Goal: Complete application form

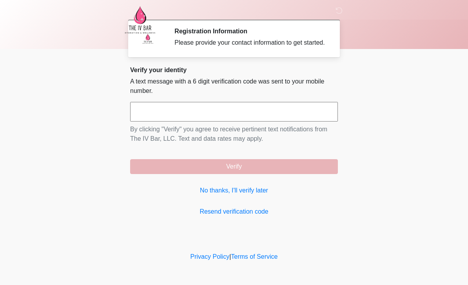
click at [252, 195] on link "No thanks, I'll verify later" at bounding box center [234, 190] width 208 height 9
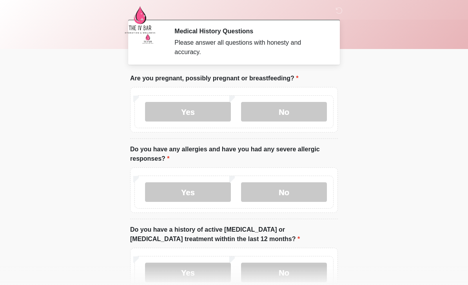
click at [298, 110] on label "No" at bounding box center [284, 112] width 86 height 20
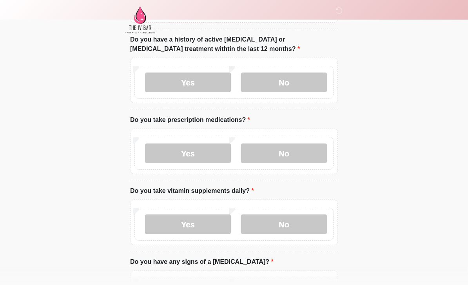
click at [214, 151] on label "Yes" at bounding box center [188, 154] width 86 height 20
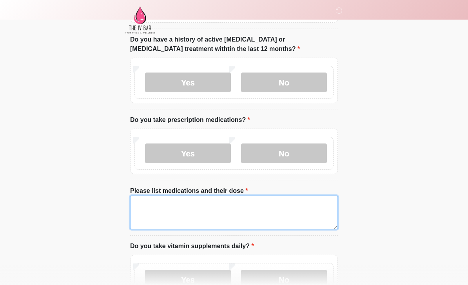
click at [222, 208] on textarea "Please list medications and their dose" at bounding box center [234, 213] width 208 height 34
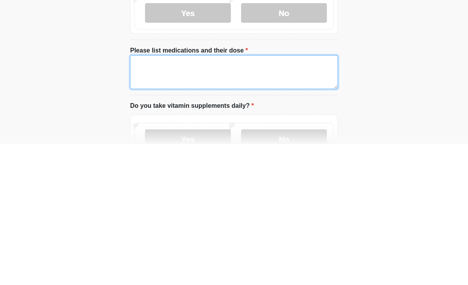
click at [238, 196] on textarea "Please list medications and their dose" at bounding box center [234, 213] width 208 height 34
paste textarea "*******"
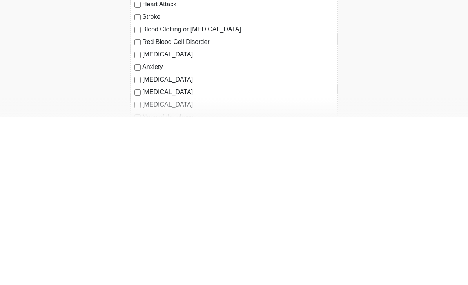
scroll to position [459, 0]
type textarea "*******"
click at [145, 242] on label "Autoimmune Disorder" at bounding box center [237, 246] width 191 height 9
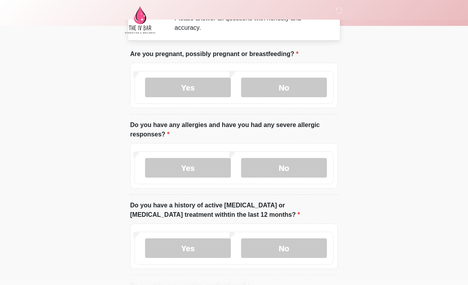
scroll to position [21, 0]
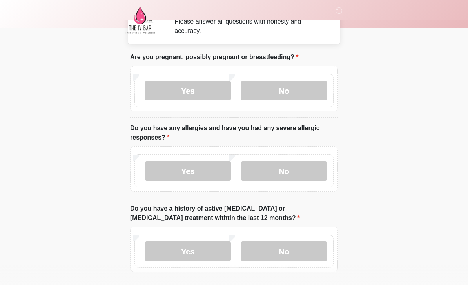
click at [198, 170] on label "Yes" at bounding box center [188, 171] width 86 height 20
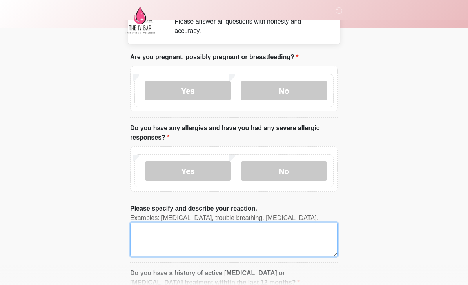
click at [215, 236] on textarea "Please specify and describe your reaction." at bounding box center [234, 240] width 208 height 34
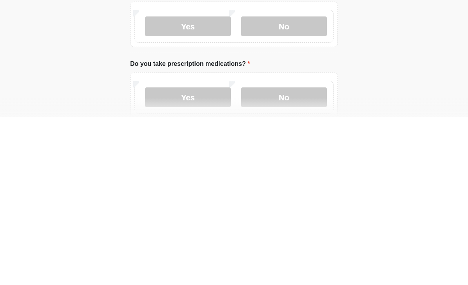
scroll to position [150, 0]
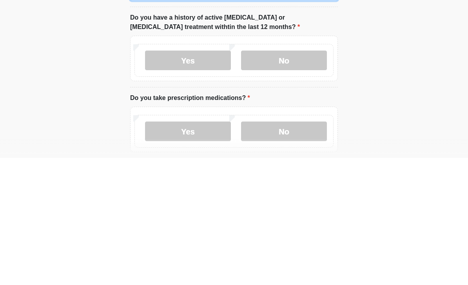
type textarea "**********"
click at [280, 178] on label "No" at bounding box center [284, 188] width 86 height 20
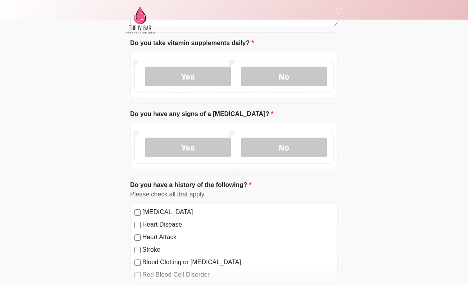
scroll to position [437, 0]
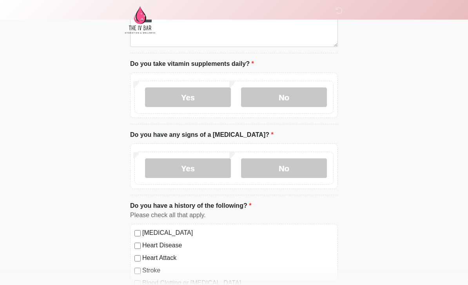
click at [295, 93] on label "No" at bounding box center [284, 97] width 86 height 20
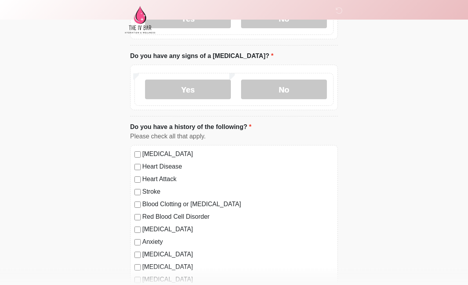
scroll to position [539, 0]
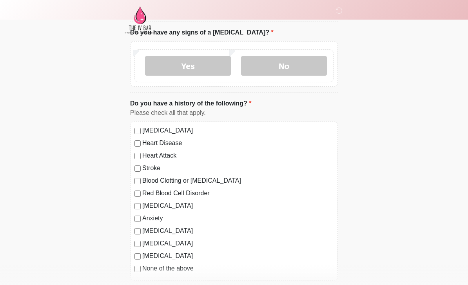
click at [304, 67] on label "No" at bounding box center [284, 66] width 86 height 20
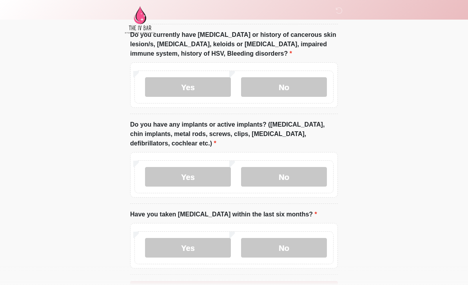
scroll to position [801, 0]
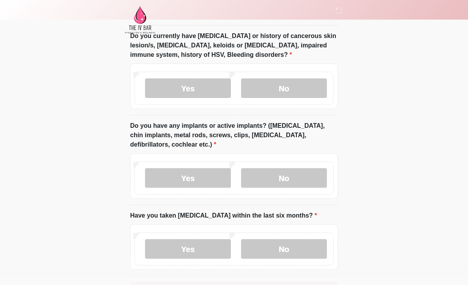
click at [297, 85] on label "No" at bounding box center [284, 89] width 86 height 20
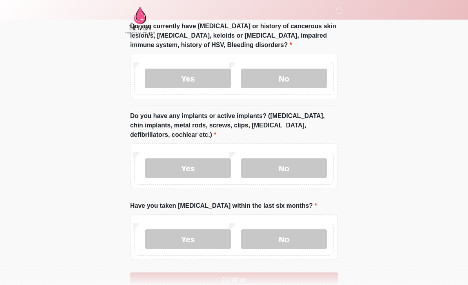
scroll to position [828, 0]
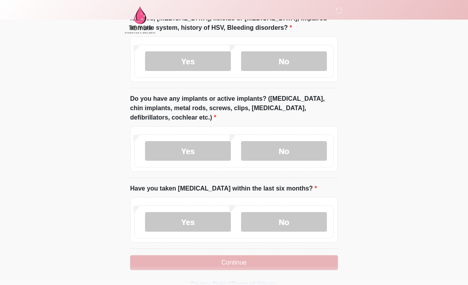
click at [206, 145] on label "Yes" at bounding box center [188, 151] width 86 height 20
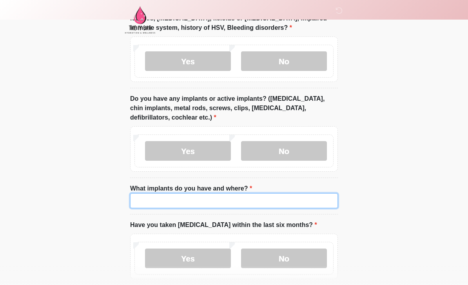
click at [252, 198] on input "What implants do you have and where?" at bounding box center [234, 200] width 208 height 15
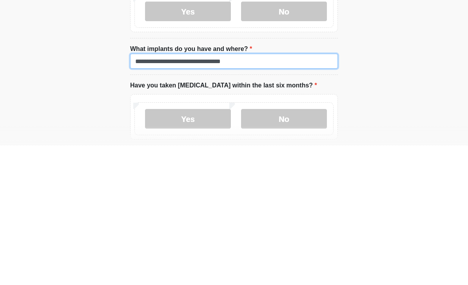
scroll to position [845, 0]
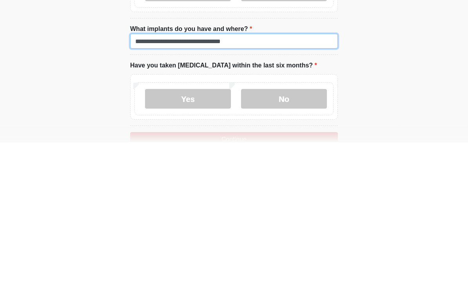
type input "**********"
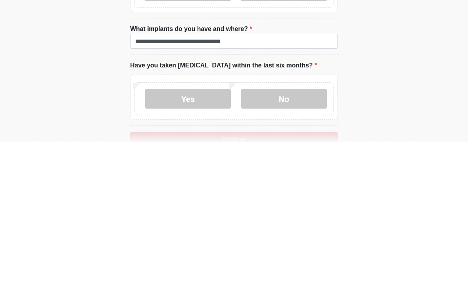
click at [296, 232] on label "No" at bounding box center [284, 242] width 86 height 20
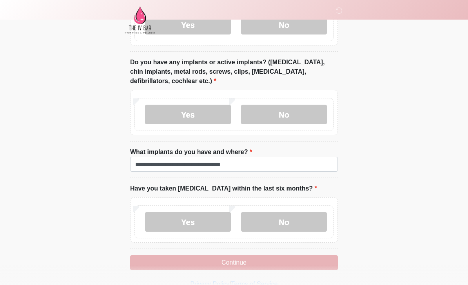
click at [279, 260] on button "Continue" at bounding box center [234, 262] width 208 height 15
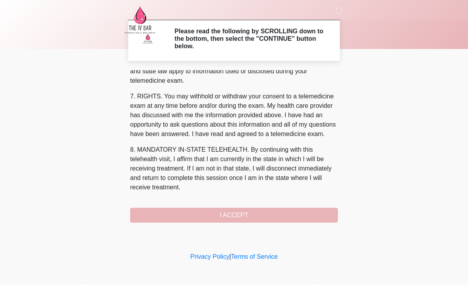
scroll to position [327, 0]
click at [209, 219] on button "I ACCEPT" at bounding box center [234, 215] width 208 height 15
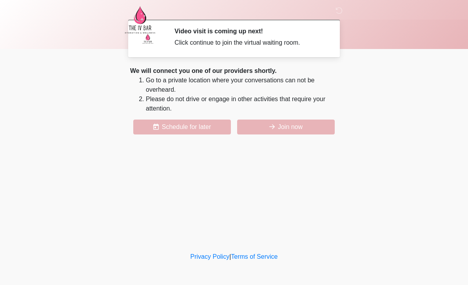
click at [314, 126] on button "Join now" at bounding box center [286, 127] width 98 height 15
